Goal: Information Seeking & Learning: Learn about a topic

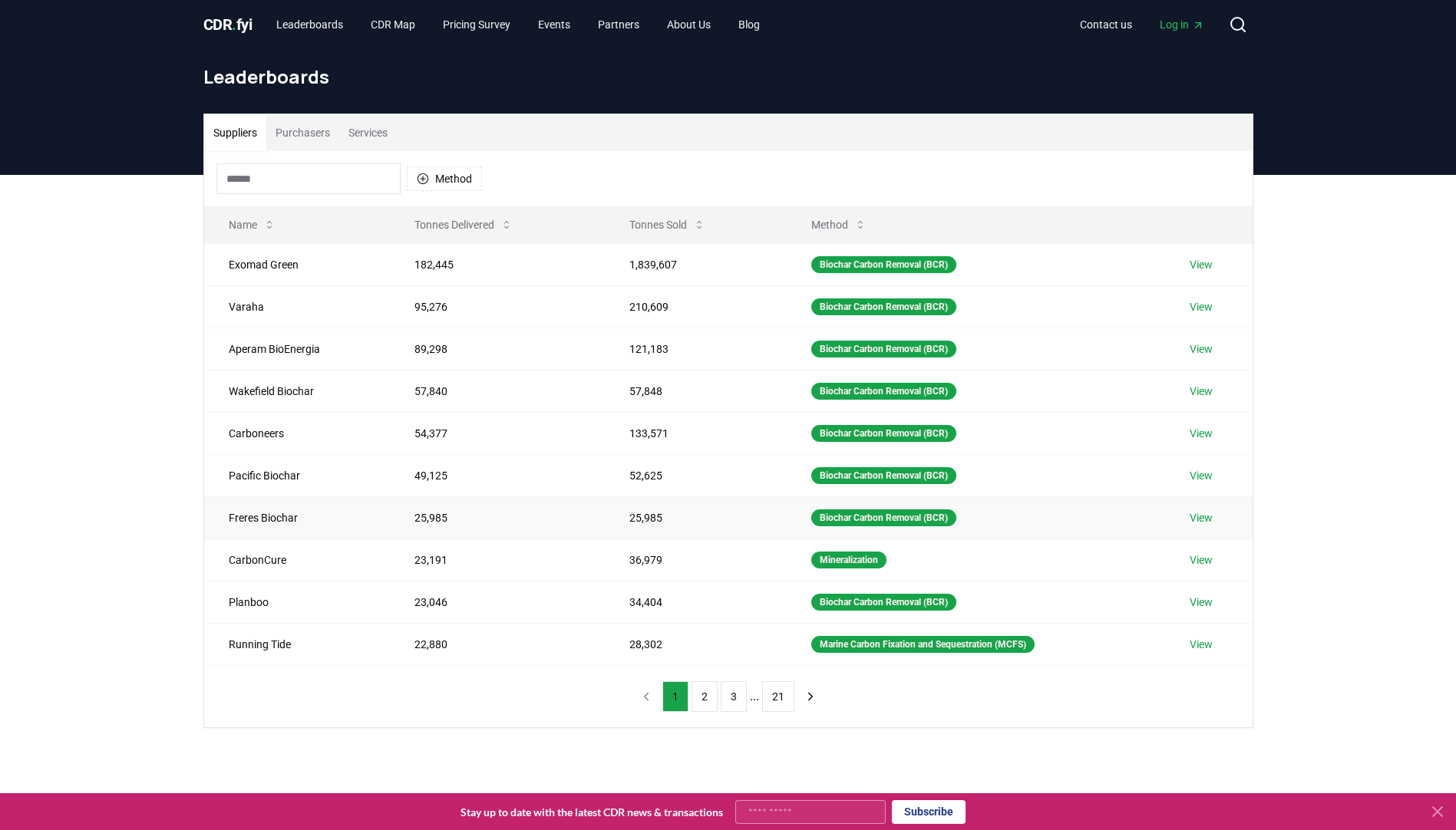
scroll to position [3, 0]
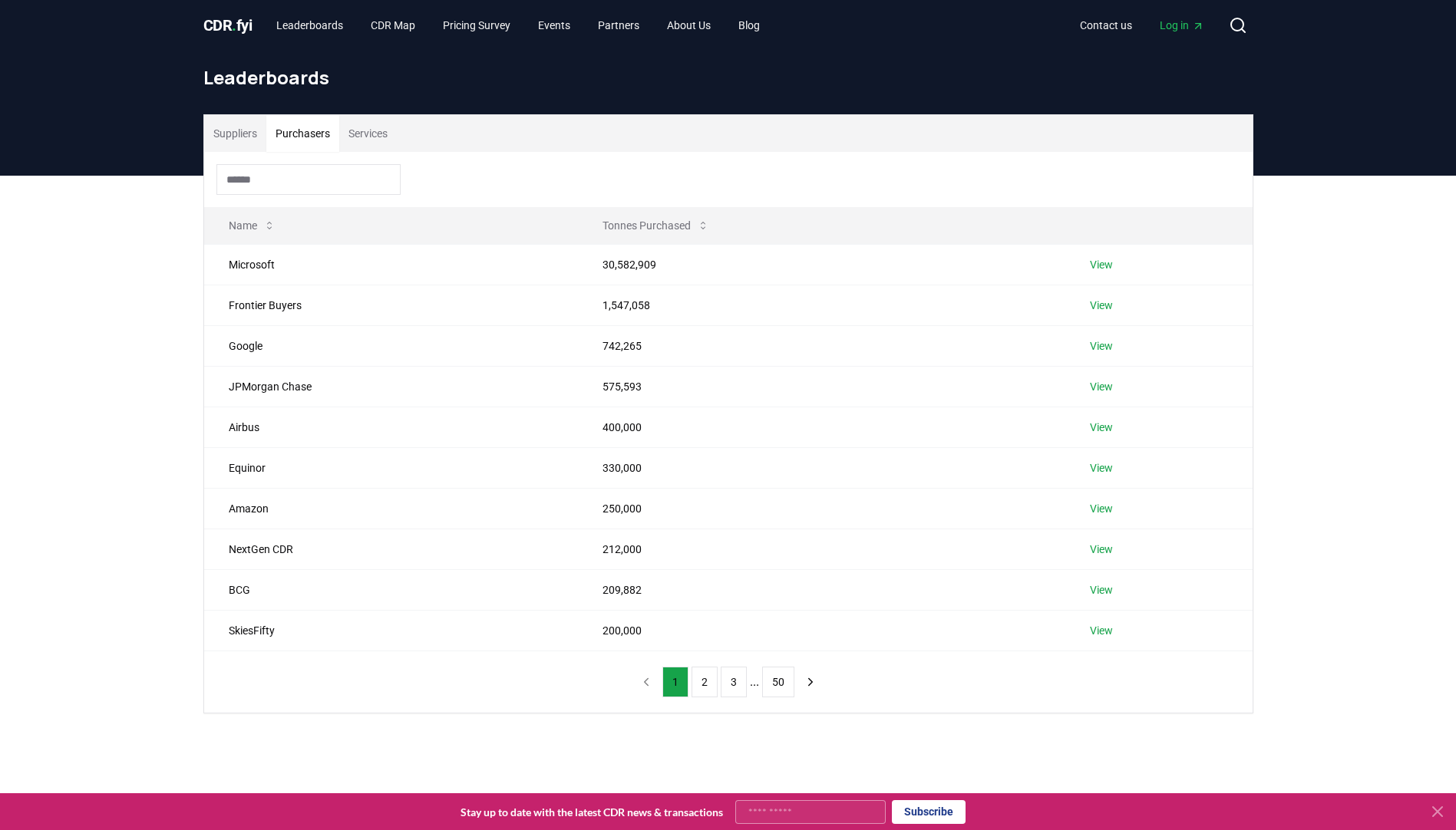
click at [320, 138] on button "Purchasers" at bounding box center [303, 133] width 73 height 37
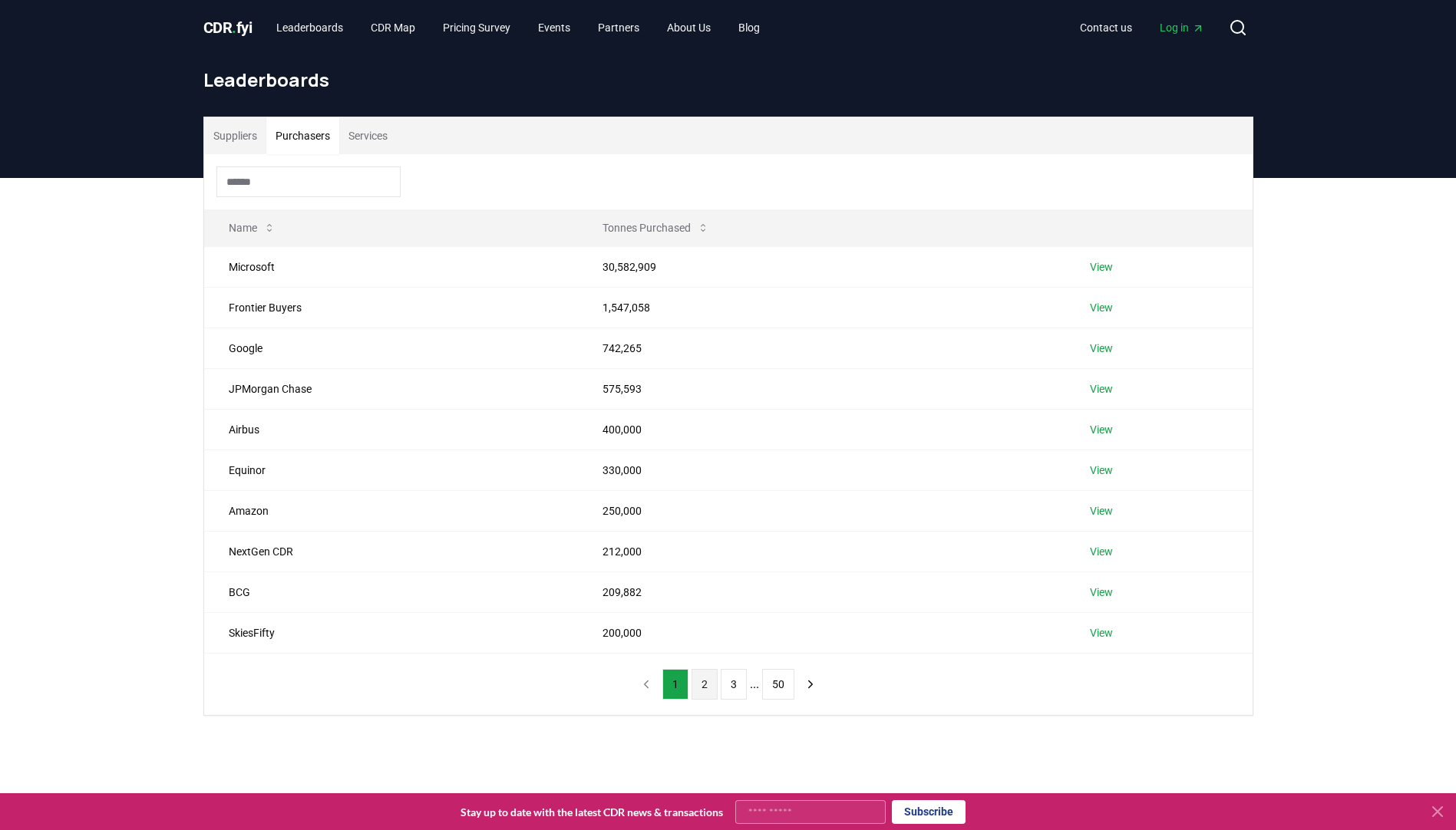
click at [704, 682] on button "2" at bounding box center [705, 684] width 26 height 31
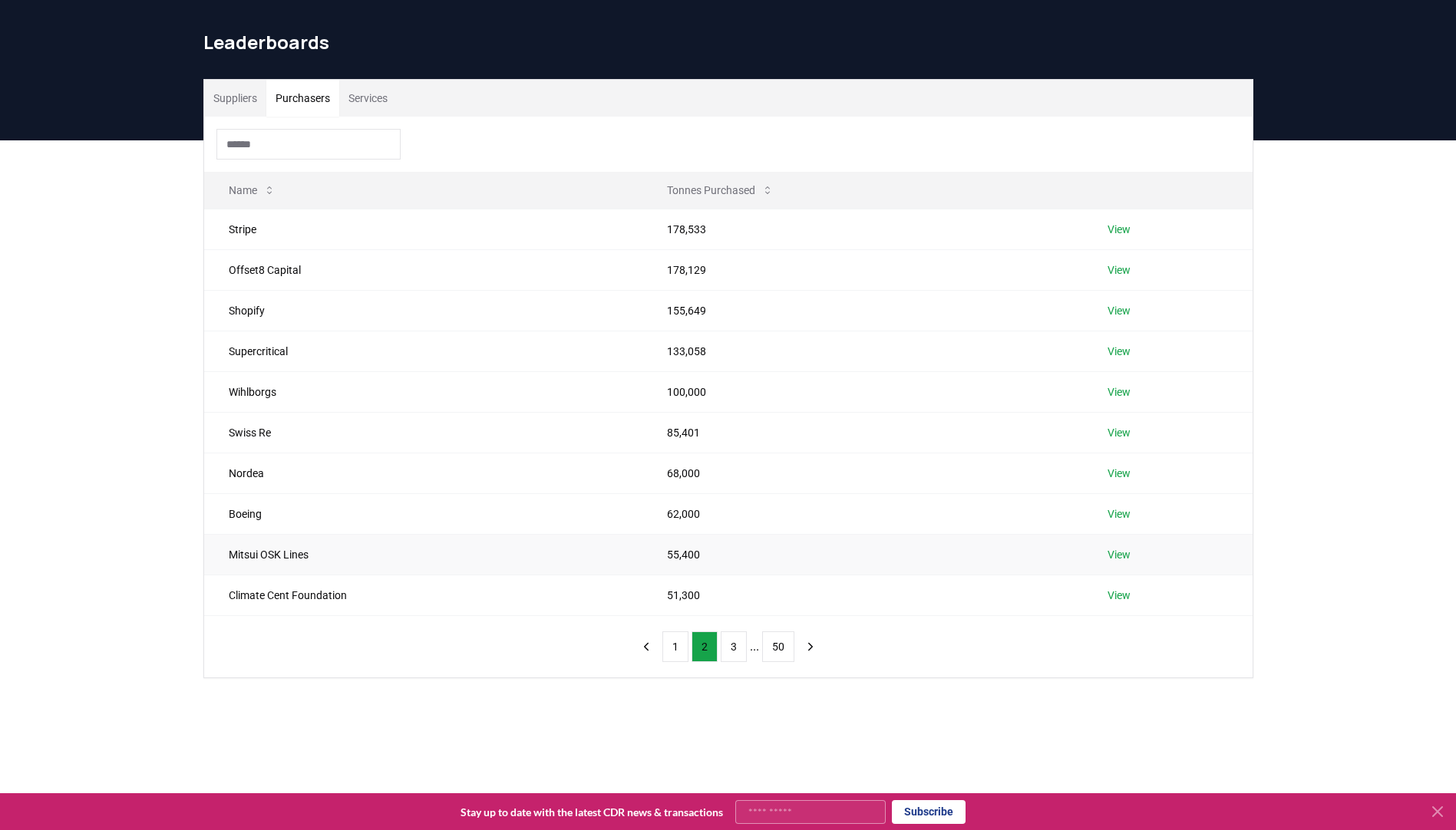
scroll to position [39, 0]
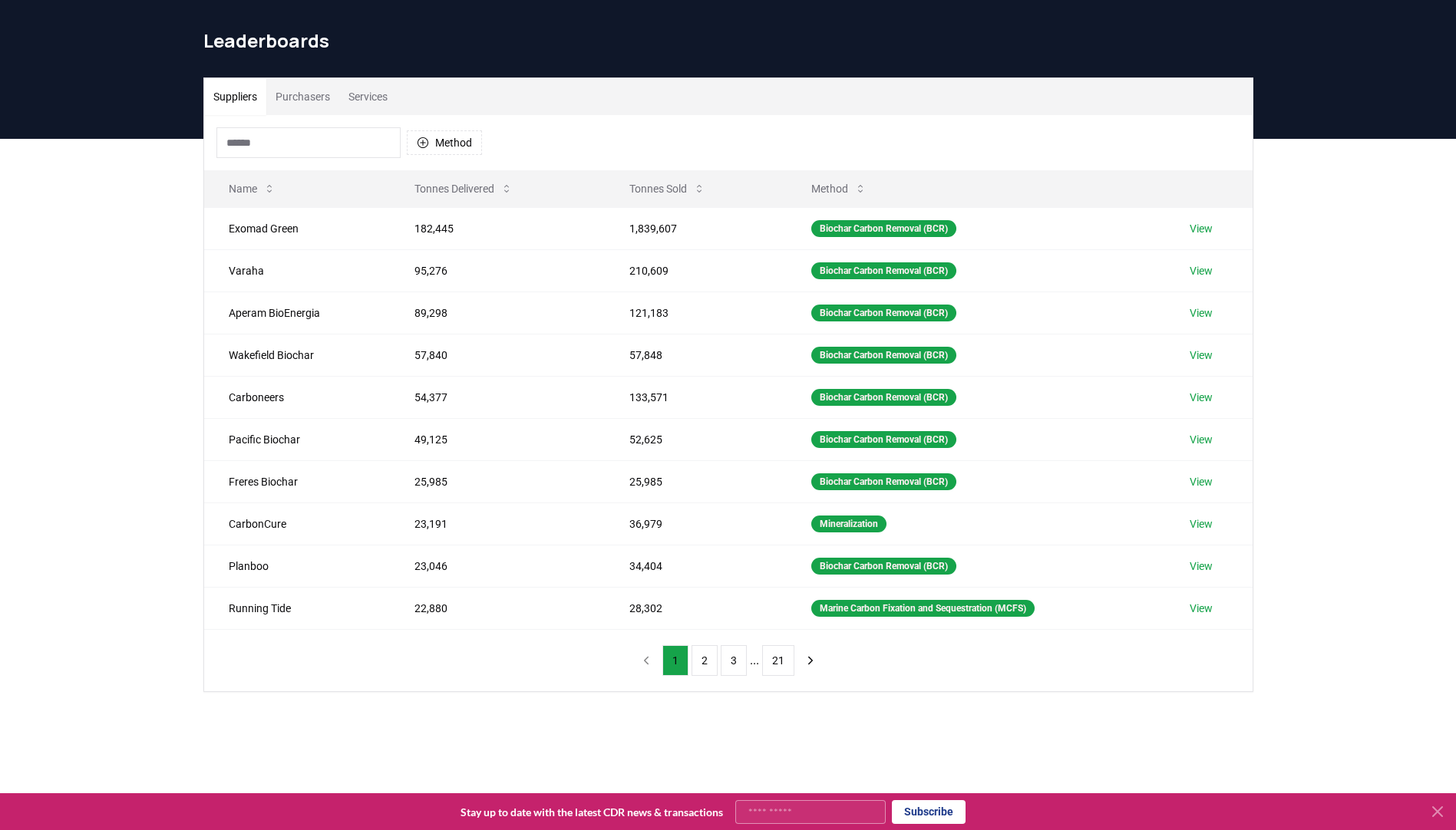
click at [249, 101] on button "Suppliers" at bounding box center [235, 97] width 62 height 37
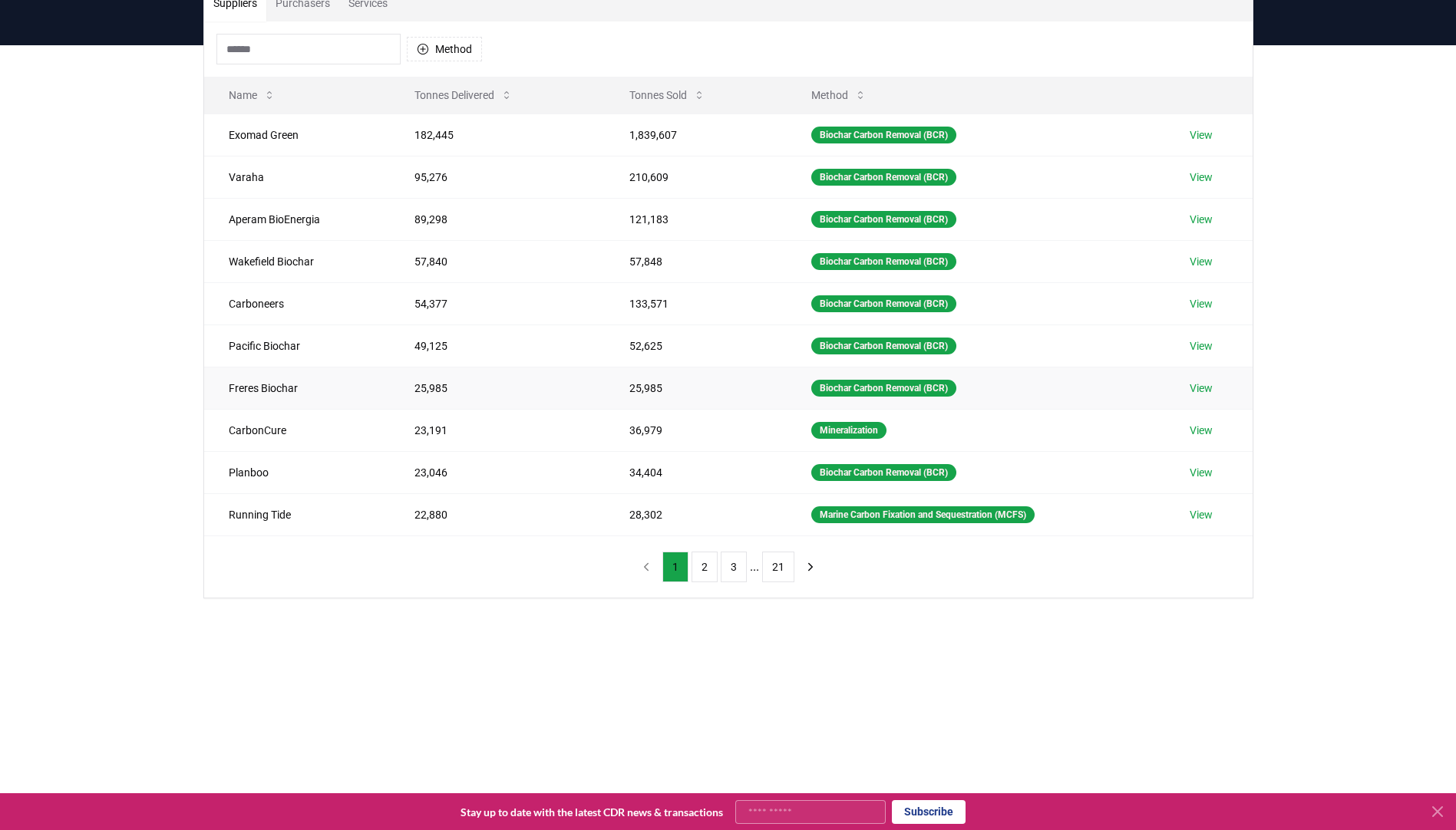
scroll to position [133, 0]
click at [708, 564] on button "2" at bounding box center [705, 566] width 26 height 31
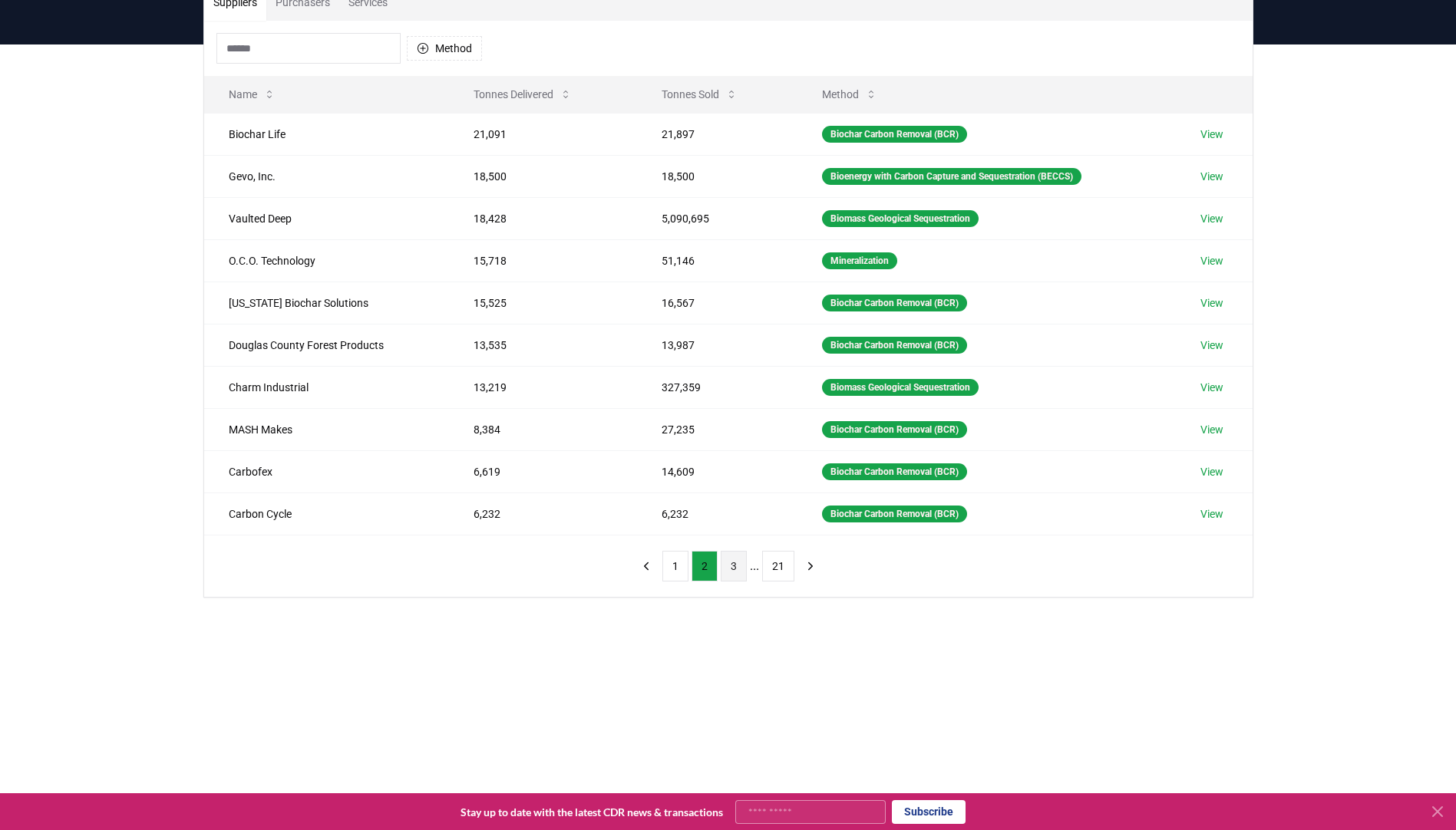
click at [736, 570] on button "3" at bounding box center [734, 566] width 26 height 31
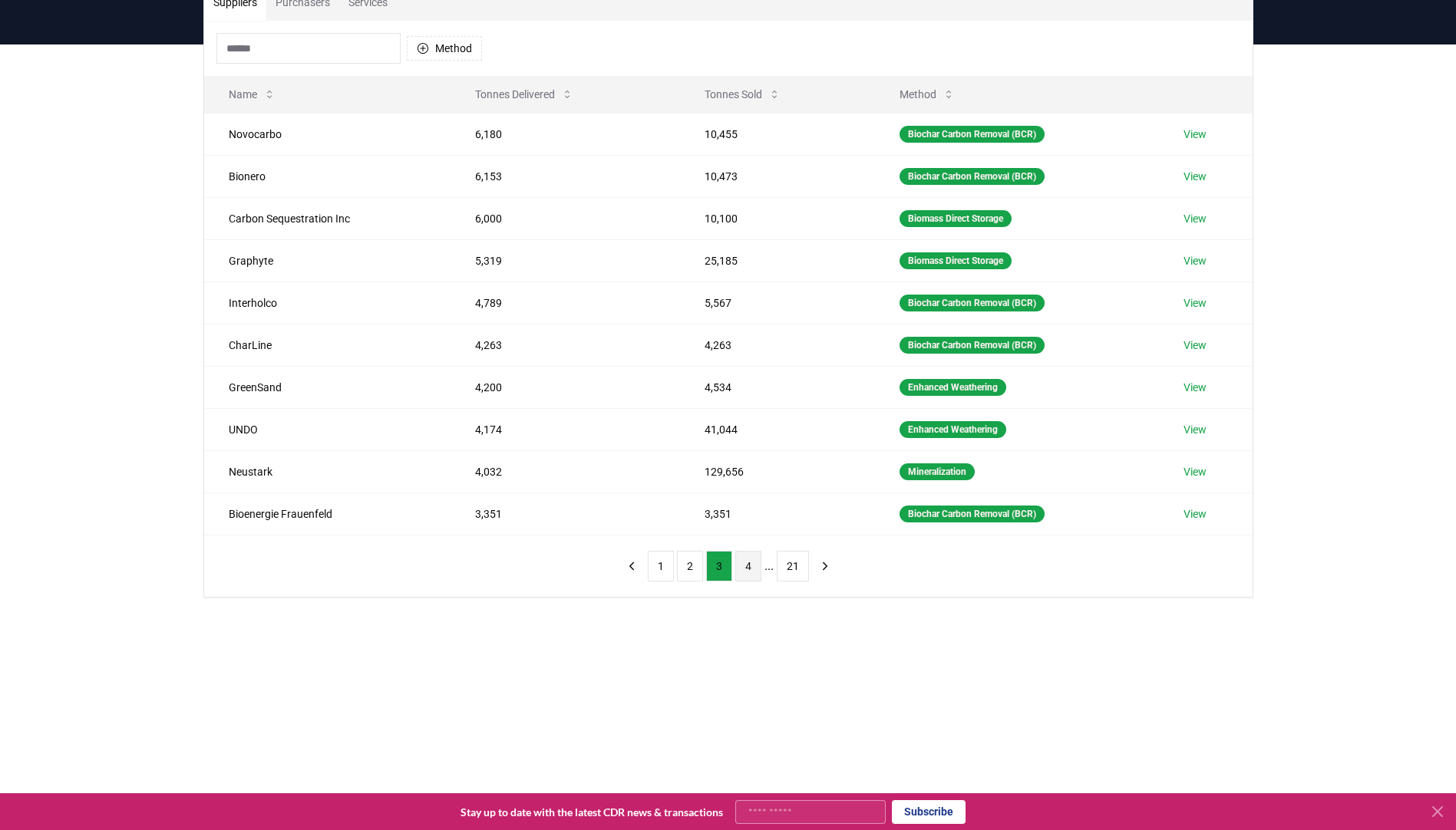
click at [747, 572] on button "4" at bounding box center [749, 566] width 26 height 31
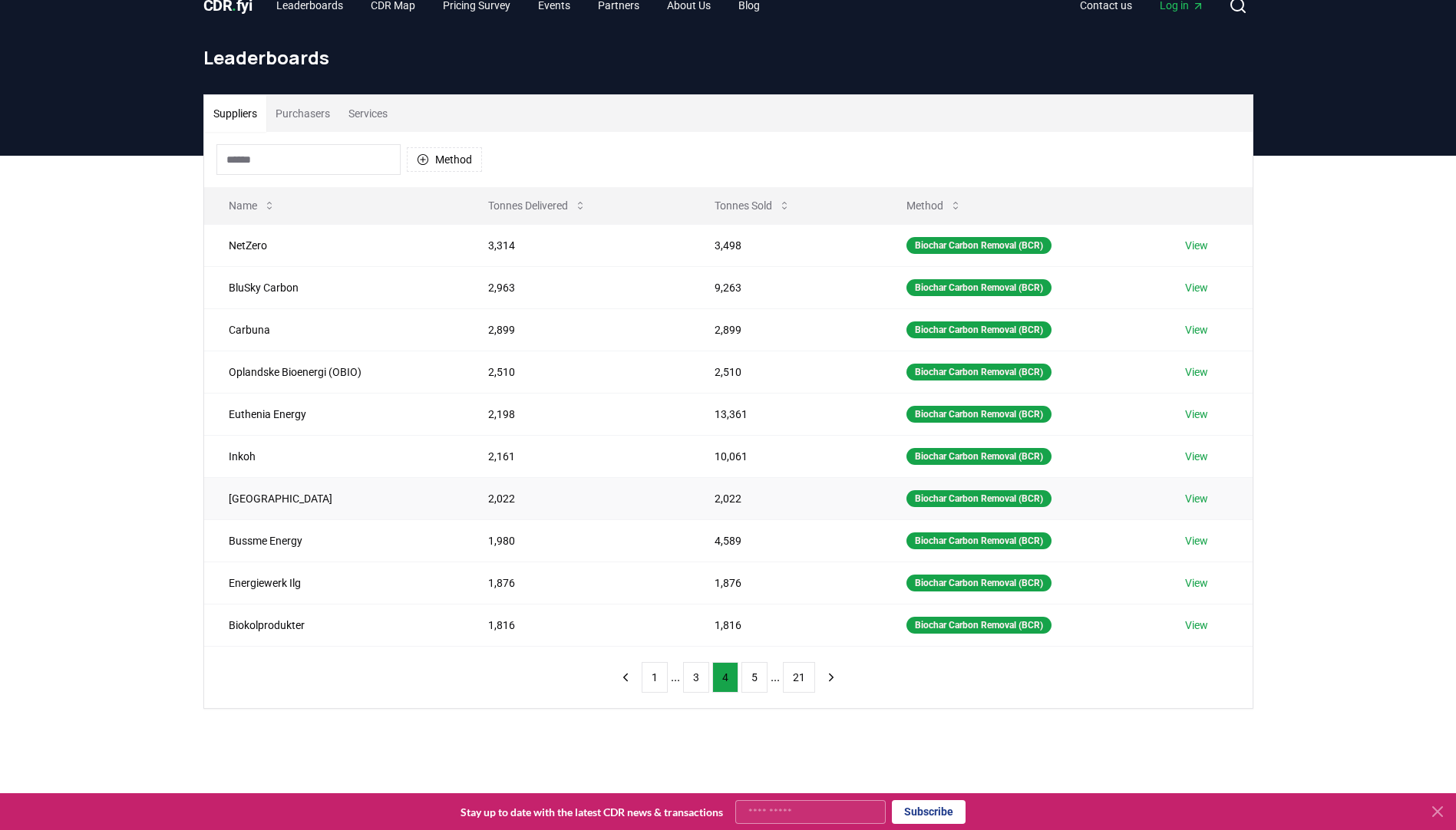
scroll to position [0, 0]
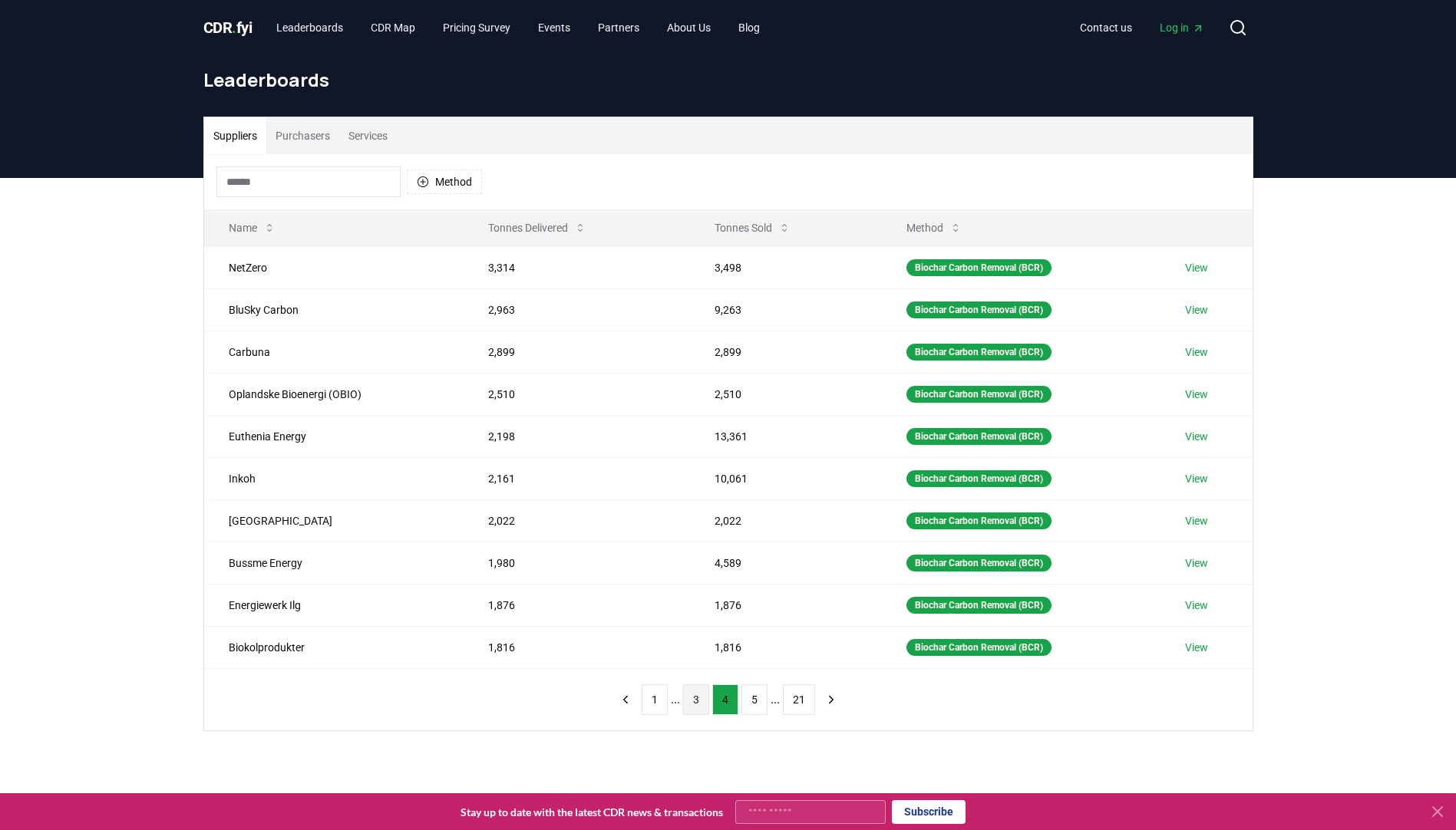
click at [695, 700] on button "3" at bounding box center [696, 699] width 26 height 31
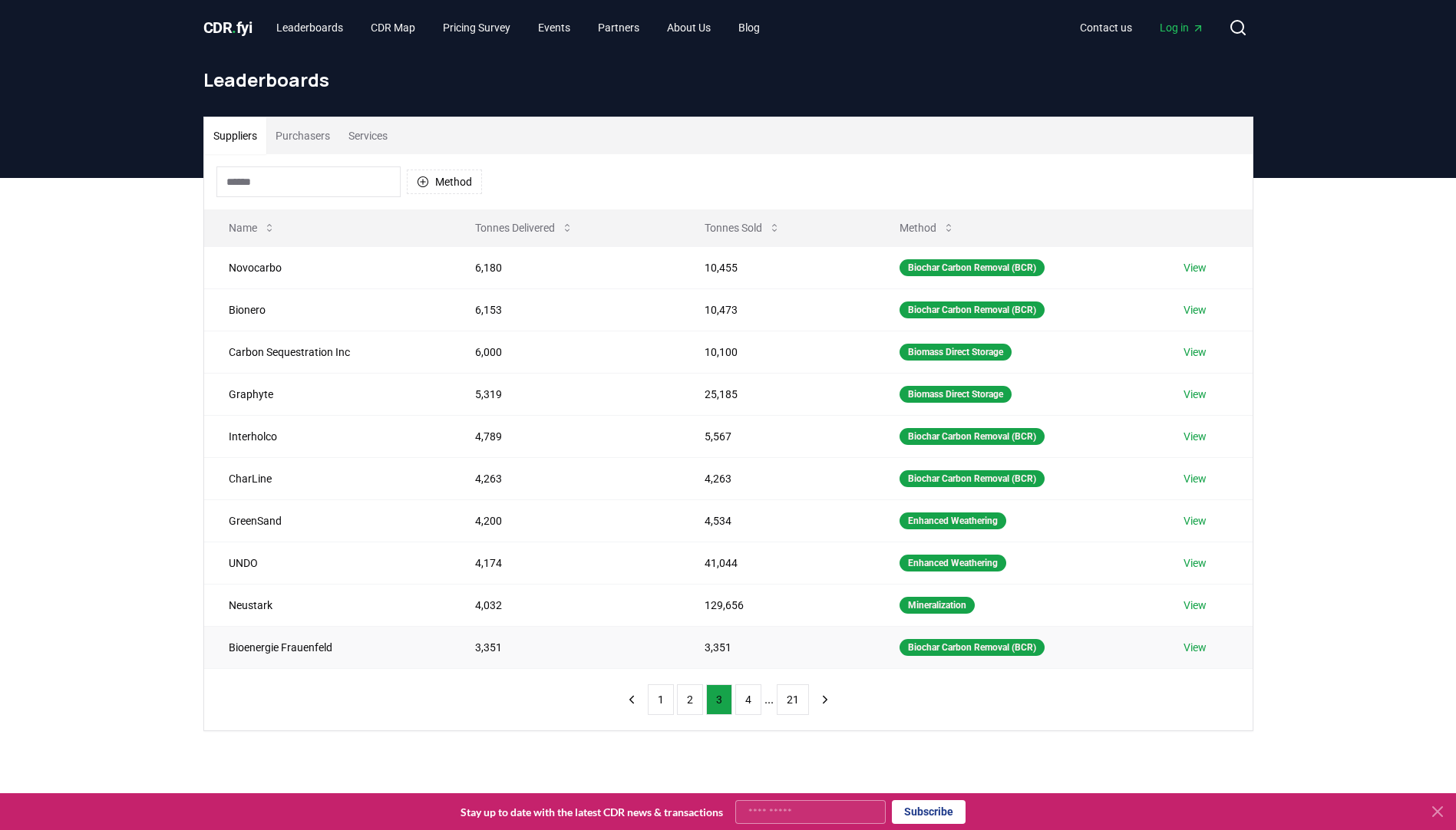
click at [1203, 645] on link "View" at bounding box center [1195, 647] width 23 height 15
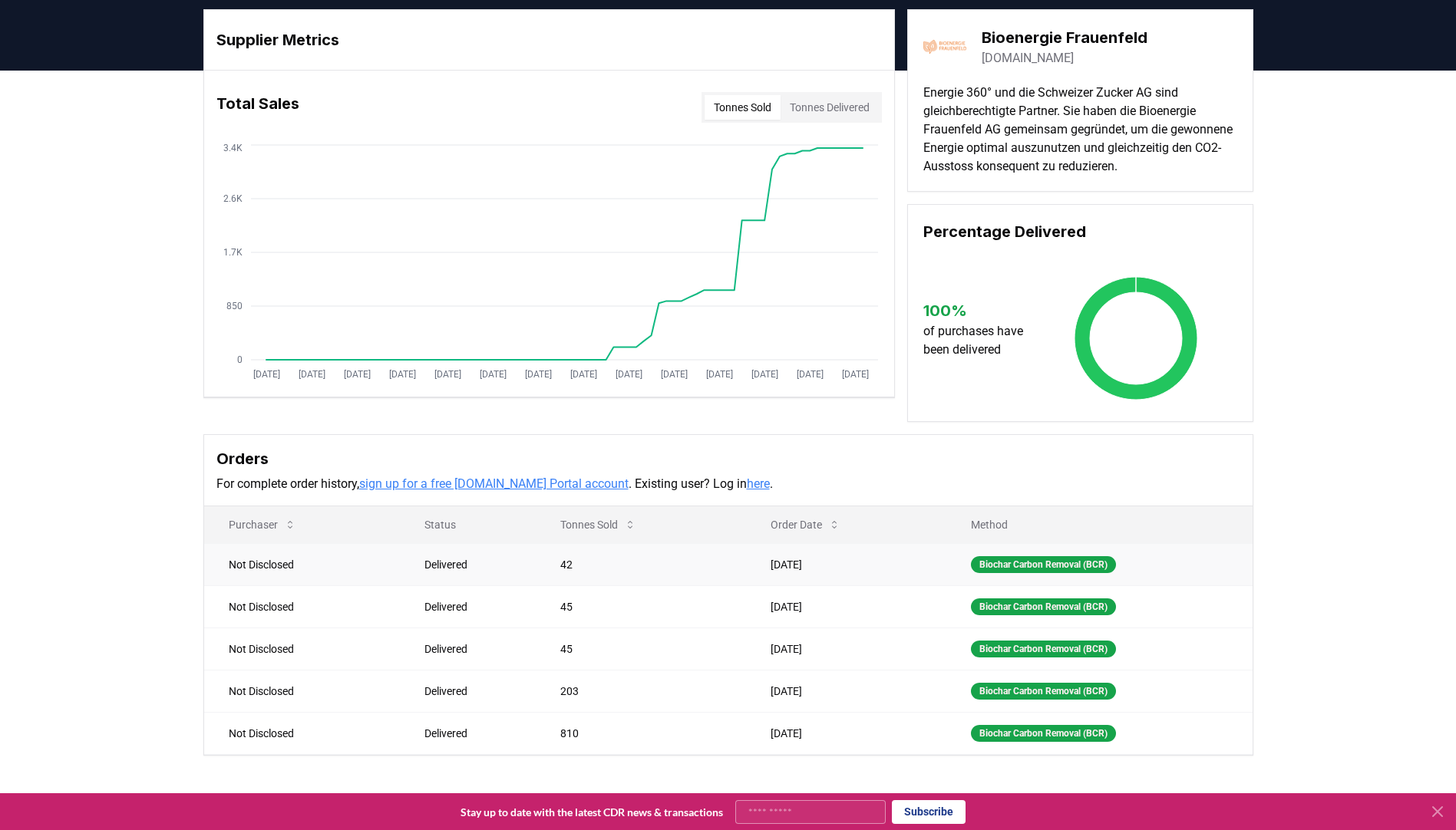
scroll to position [45, 0]
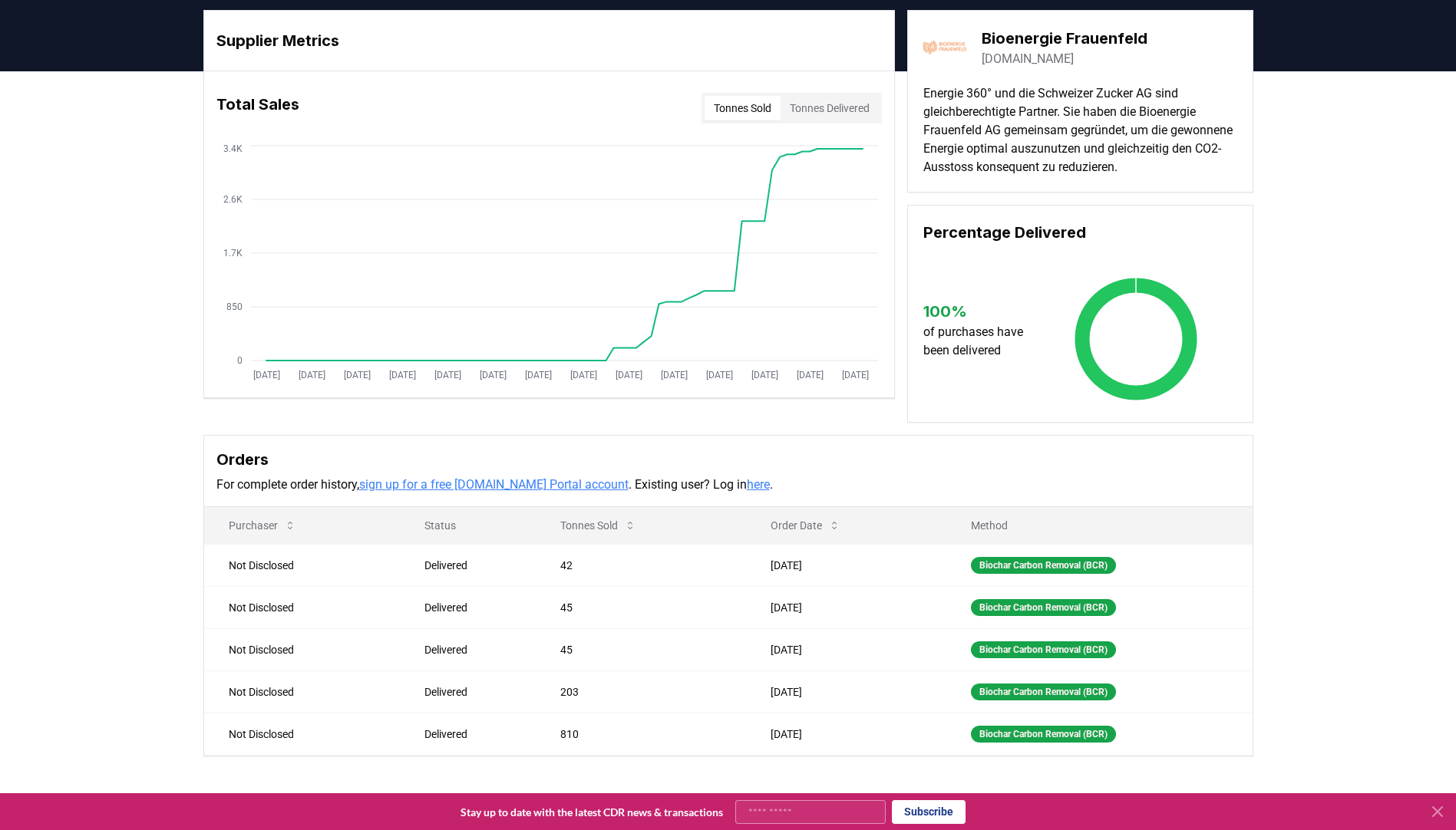
click at [1074, 59] on link "[DOMAIN_NAME]" at bounding box center [1027, 58] width 92 height 19
